Goal: Check status: Check status

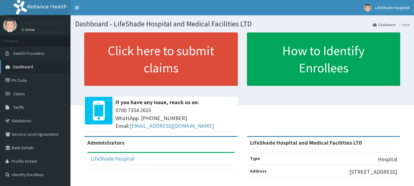
click at [18, 65] on span "Dashboard" at bounding box center [23, 67] width 20 height 6
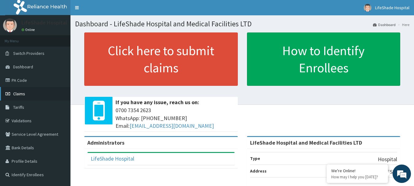
click at [17, 95] on span "Claims" at bounding box center [19, 94] width 12 height 6
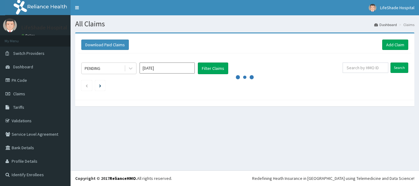
click at [164, 67] on input "Aug 2025" at bounding box center [166, 68] width 55 height 11
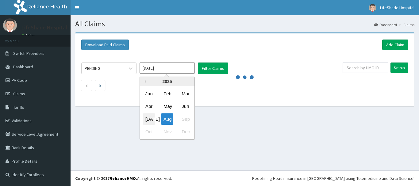
click at [152, 119] on div "Jul" at bounding box center [149, 118] width 12 height 11
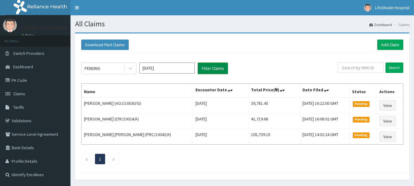
click at [221, 66] on button "Filter Claims" at bounding box center [213, 69] width 30 height 12
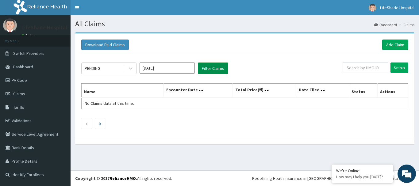
click at [215, 70] on button "Filter Claims" at bounding box center [213, 69] width 30 height 12
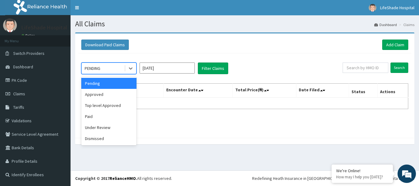
click at [112, 71] on div "PENDING" at bounding box center [103, 68] width 43 height 10
click at [103, 94] on div "Approved" at bounding box center [108, 94] width 55 height 11
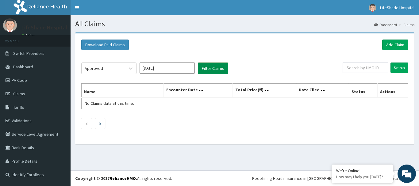
click at [215, 68] on button "Filter Claims" at bounding box center [213, 69] width 30 height 12
click at [204, 74] on button "Filter Claims" at bounding box center [213, 69] width 30 height 12
click at [203, 74] on div "Approved Jul 2025 Filter Claims Search Name Encounter Date Total Price(₦) Date …" at bounding box center [244, 94] width 333 height 82
click at [209, 74] on button "Filter Claims" at bounding box center [213, 69] width 30 height 12
click at [210, 74] on button "Filter Claims" at bounding box center [213, 69] width 30 height 12
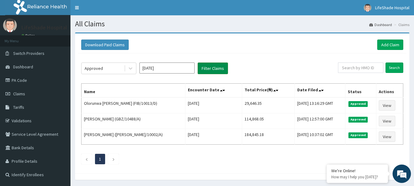
click at [210, 74] on button "Filter Claims" at bounding box center [213, 69] width 30 height 12
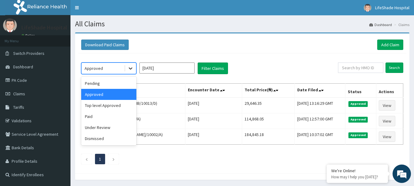
click at [132, 68] on icon at bounding box center [131, 69] width 4 height 2
click at [110, 105] on div "Top level Approved" at bounding box center [108, 105] width 55 height 11
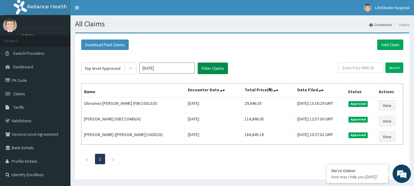
click at [213, 66] on button "Filter Claims" at bounding box center [213, 69] width 30 height 12
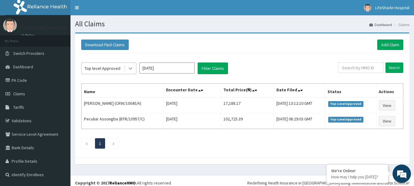
click at [129, 71] on icon at bounding box center [131, 68] width 6 height 6
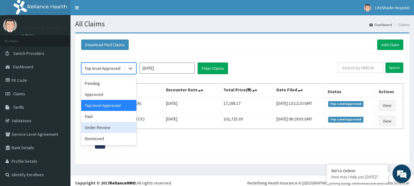
click at [104, 127] on div "Under Review" at bounding box center [108, 127] width 55 height 11
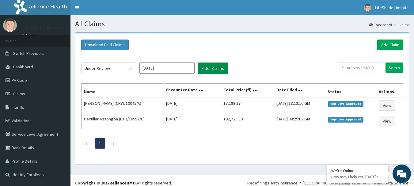
click at [215, 72] on button "Filter Claims" at bounding box center [213, 69] width 30 height 12
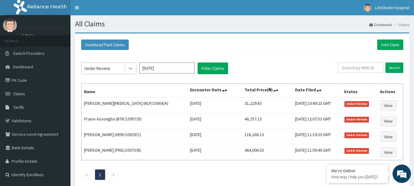
click at [130, 66] on icon at bounding box center [131, 68] width 6 height 6
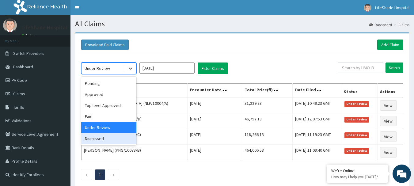
click at [94, 138] on div "Dismissed" at bounding box center [108, 138] width 55 height 11
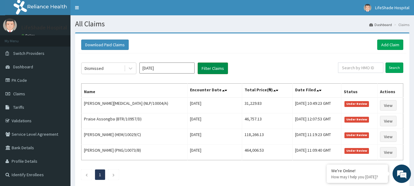
click at [210, 70] on button "Filter Claims" at bounding box center [213, 69] width 30 height 12
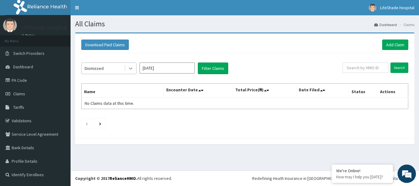
click at [128, 66] on icon at bounding box center [131, 68] width 6 height 6
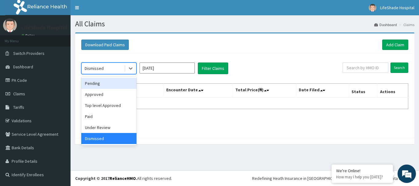
click at [112, 83] on div "Pending" at bounding box center [108, 83] width 55 height 11
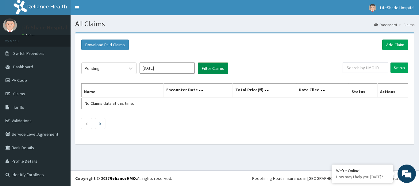
click at [211, 71] on button "Filter Claims" at bounding box center [213, 69] width 30 height 12
click at [210, 72] on button "Filter Claims" at bounding box center [213, 69] width 30 height 12
click at [155, 68] on input "Jul 2025" at bounding box center [166, 68] width 55 height 11
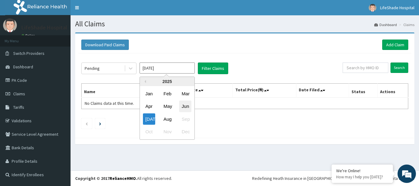
click at [184, 105] on div "Jun" at bounding box center [185, 106] width 12 height 11
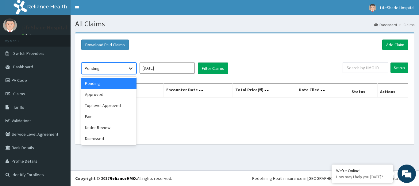
click at [131, 66] on icon at bounding box center [131, 68] width 6 height 6
click at [104, 84] on div "Pending" at bounding box center [108, 83] width 55 height 11
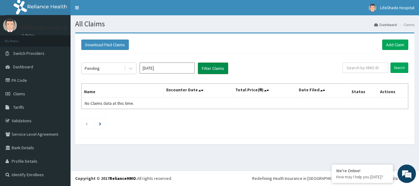
click at [214, 71] on button "Filter Claims" at bounding box center [213, 69] width 30 height 12
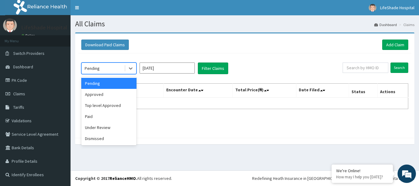
click at [123, 69] on div "Pending" at bounding box center [103, 68] width 43 height 10
click at [106, 97] on div "Approved" at bounding box center [108, 94] width 55 height 11
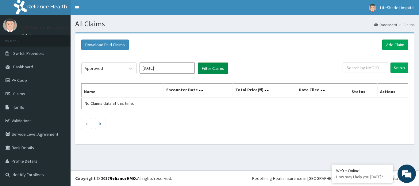
click at [216, 67] on button "Filter Claims" at bounding box center [213, 69] width 30 height 12
click at [206, 72] on button "Filter Claims" at bounding box center [213, 69] width 30 height 12
click at [212, 69] on button "Filter Claims" at bounding box center [213, 69] width 30 height 12
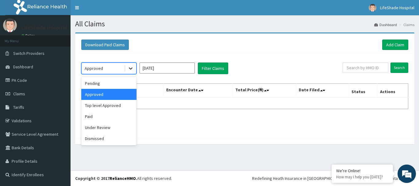
click at [131, 68] on icon at bounding box center [131, 68] width 6 height 6
click at [113, 107] on div "Top level Approved" at bounding box center [108, 105] width 55 height 11
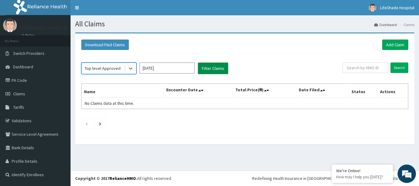
click at [208, 70] on button "Filter Claims" at bounding box center [213, 69] width 30 height 12
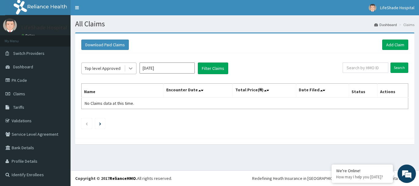
click at [131, 72] on div at bounding box center [130, 68] width 11 height 11
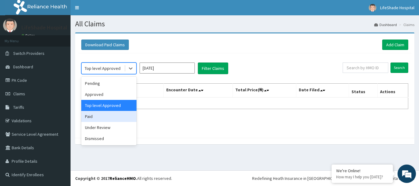
click at [98, 118] on div "Paid" at bounding box center [108, 116] width 55 height 11
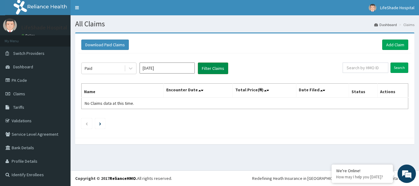
click at [208, 68] on button "Filter Claims" at bounding box center [213, 69] width 30 height 12
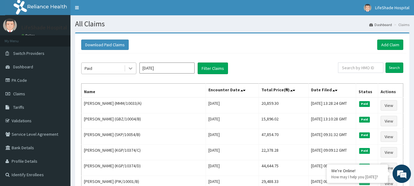
click at [129, 66] on icon at bounding box center [131, 68] width 6 height 6
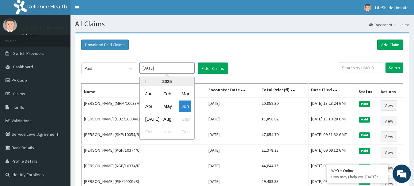
click at [174, 66] on input "Jun 2025" at bounding box center [166, 68] width 55 height 11
click at [168, 120] on div "Aug" at bounding box center [167, 118] width 12 height 11
type input "Aug 2025"
